Goal: Information Seeking & Learning: Check status

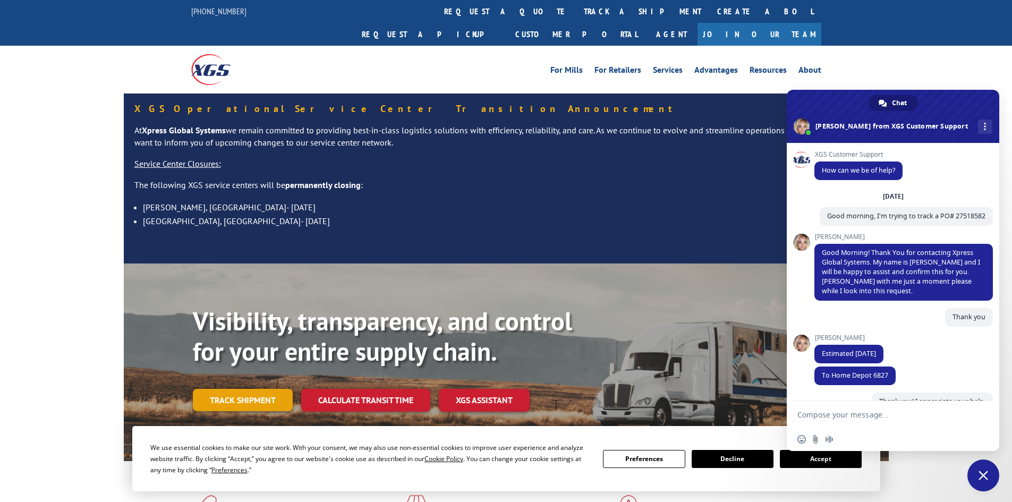
scroll to position [148, 0]
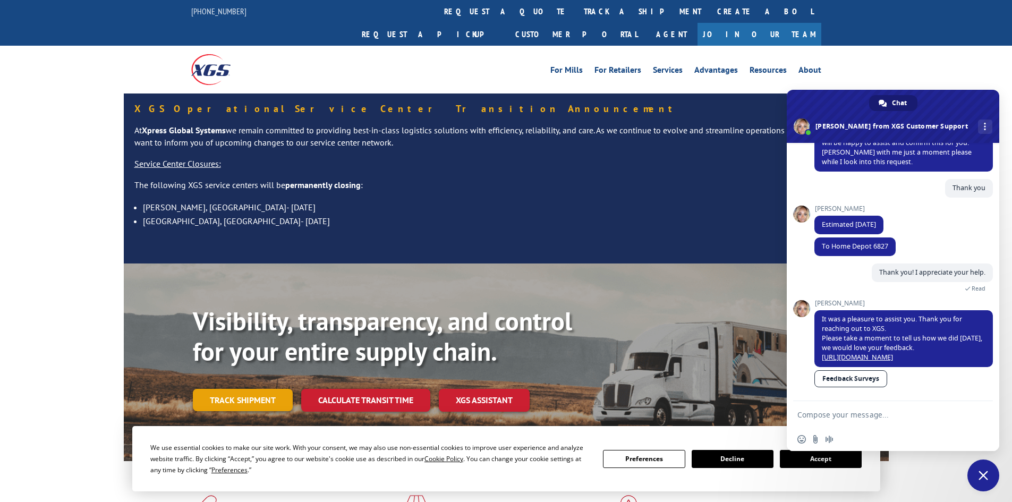
click at [254, 389] on link "Track shipment" at bounding box center [243, 400] width 100 height 22
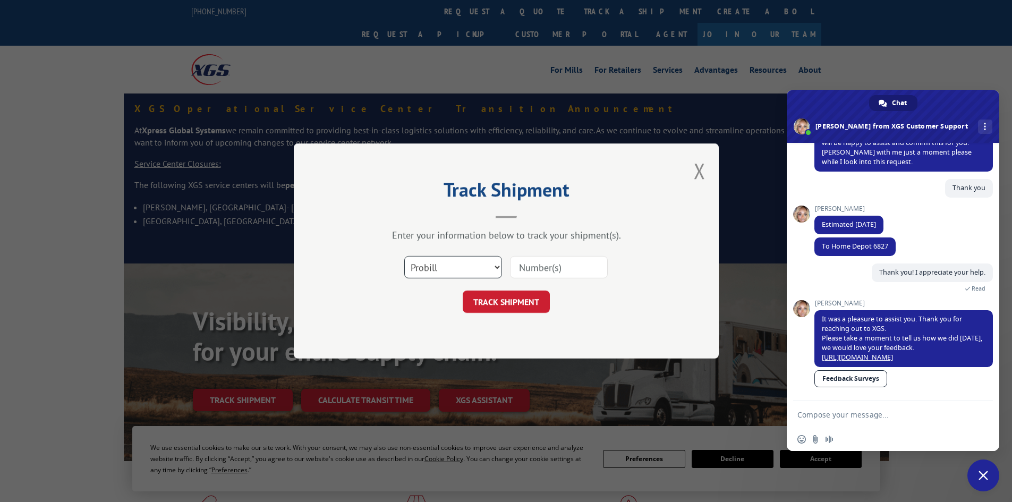
click at [437, 264] on select "Select category... Probill BOL PO" at bounding box center [453, 267] width 98 height 22
select select "bol"
click at [404, 256] on select "Select category... Probill BOL PO" at bounding box center [453, 267] width 98 height 22
click at [538, 269] on input at bounding box center [559, 267] width 98 height 22
paste input "5995632"
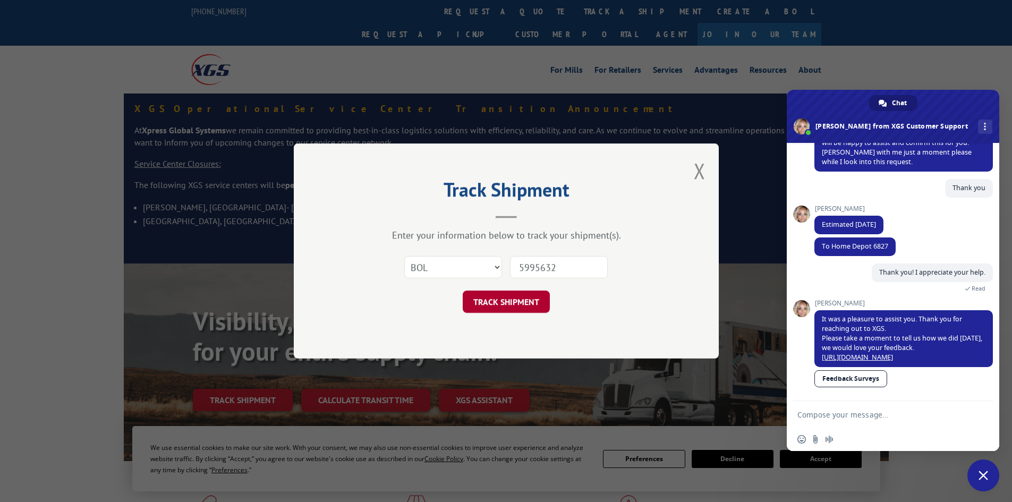
type input "5995632"
click at [537, 306] on button "TRACK SHIPMENT" at bounding box center [506, 302] width 87 height 22
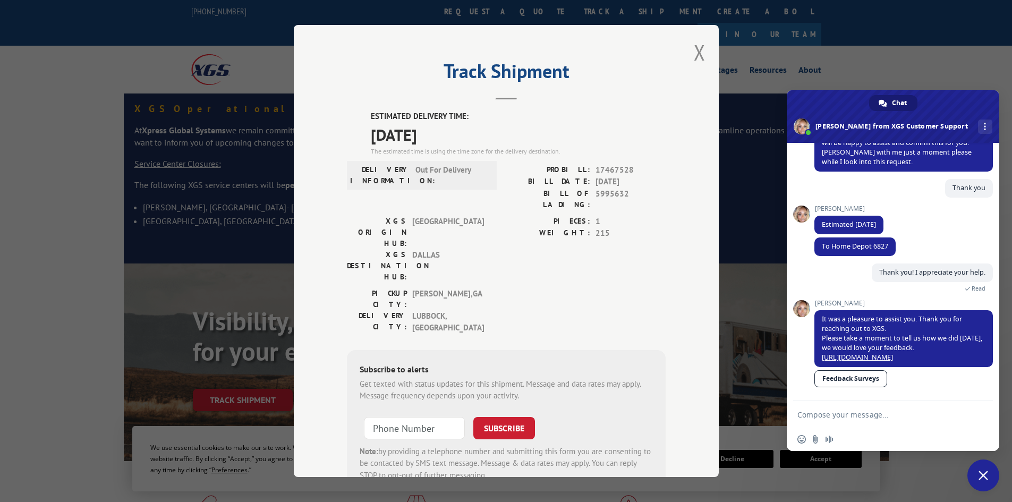
click at [982, 475] on span "Close chat" at bounding box center [983, 476] width 10 height 10
